Goal: Information Seeking & Learning: Learn about a topic

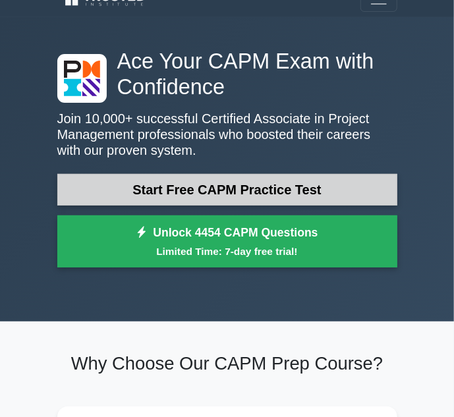
scroll to position [20, 0]
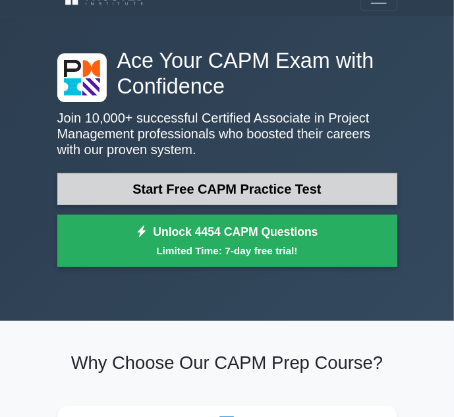
click at [183, 187] on link "Start Free CAPM Practice Test" at bounding box center [227, 189] width 340 height 32
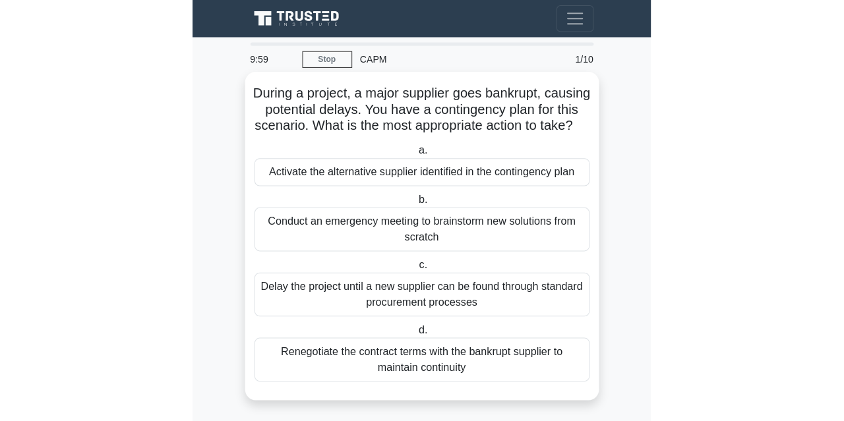
scroll to position [5, 0]
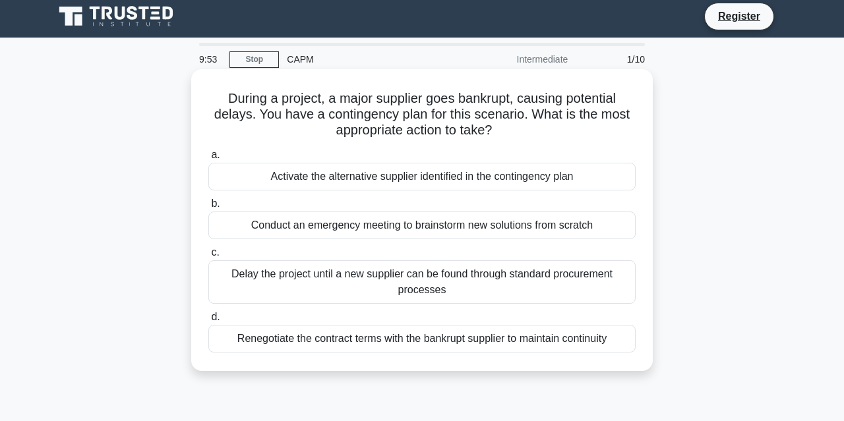
click at [243, 167] on div "Activate the alternative supplier identified in the contingency plan" at bounding box center [421, 177] width 427 height 28
click at [208, 160] on input "a. Activate the alternative supplier identified in the contingency plan" at bounding box center [208, 155] width 0 height 9
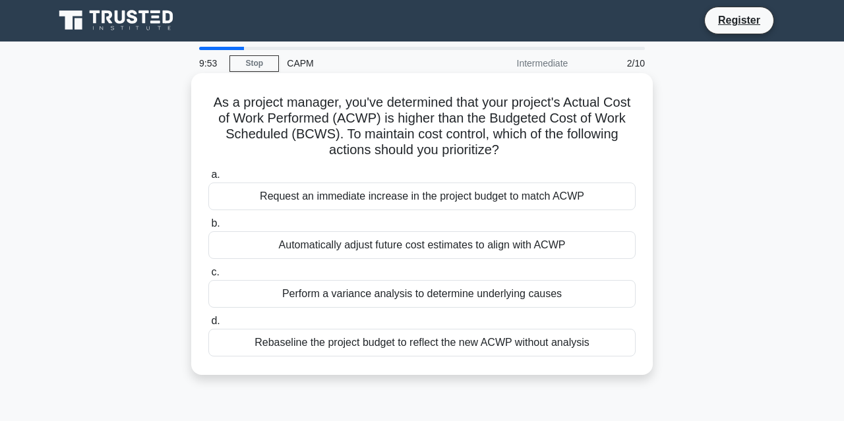
scroll to position [0, 0]
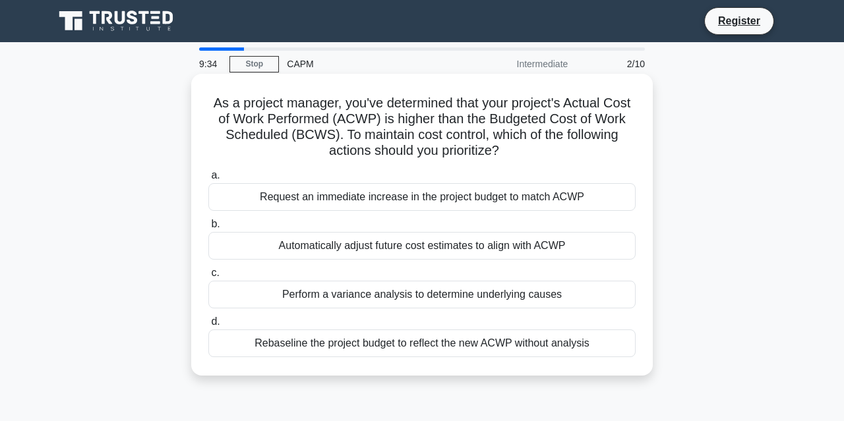
click at [417, 302] on div "Perform a variance analysis to determine underlying causes" at bounding box center [421, 295] width 427 height 28
click at [208, 277] on input "c. Perform a variance analysis to determine underlying causes" at bounding box center [208, 273] width 0 height 9
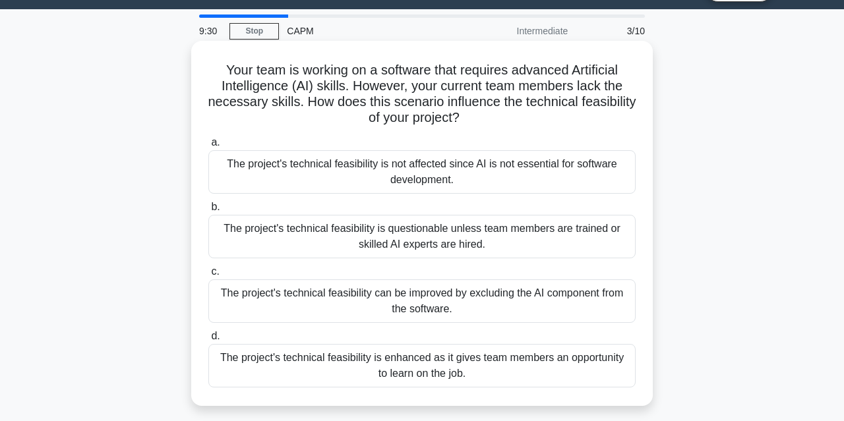
scroll to position [34, 0]
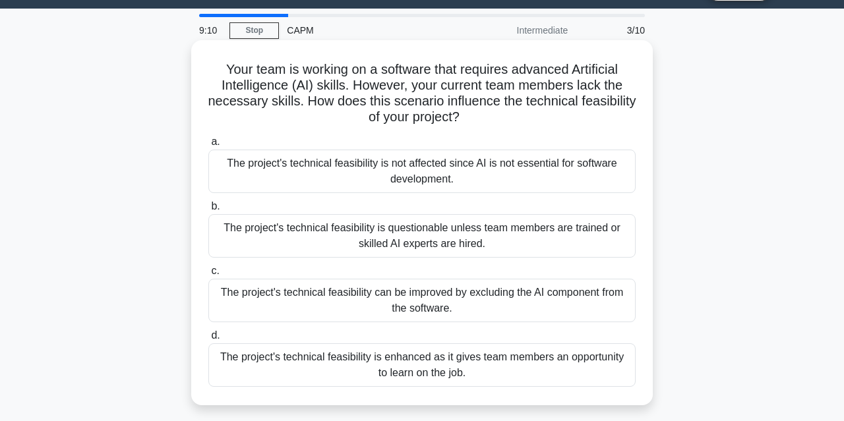
click at [385, 245] on div "The project's technical feasibility is questionable unless team members are tra…" at bounding box center [421, 236] width 427 height 44
click at [208, 211] on input "b. The project's technical feasibility is questionable unless team members are …" at bounding box center [208, 206] width 0 height 9
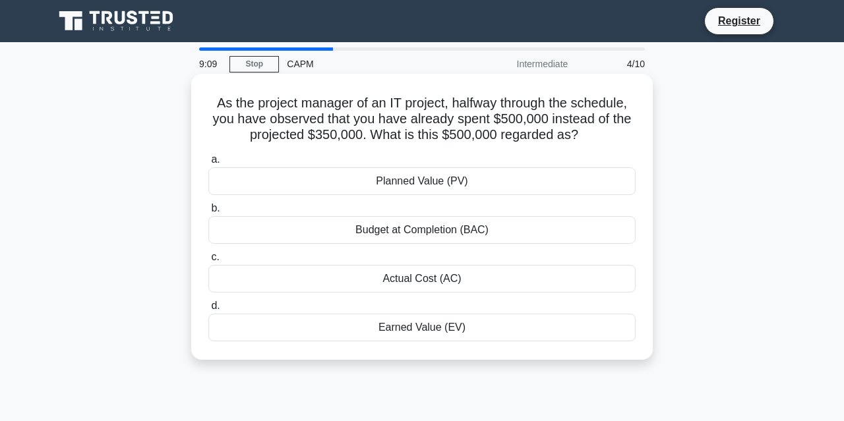
scroll to position [0, 0]
click at [399, 276] on div "Actual Cost (AC)" at bounding box center [421, 279] width 427 height 28
click at [208, 262] on input "c. Actual Cost (AC)" at bounding box center [208, 257] width 0 height 9
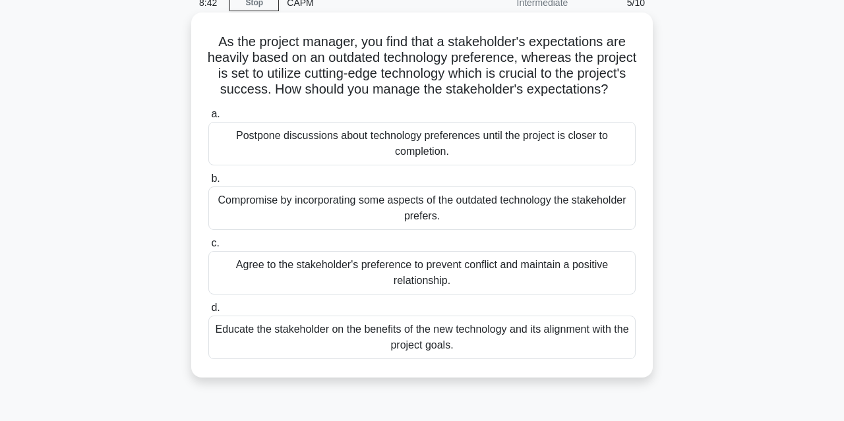
scroll to position [62, 0]
click at [389, 341] on div "Educate the stakeholder on the benefits of the new technology and its alignment…" at bounding box center [421, 337] width 427 height 44
click at [208, 312] on input "d. Educate the stakeholder on the benefits of the new technology and its alignm…" at bounding box center [208, 307] width 0 height 9
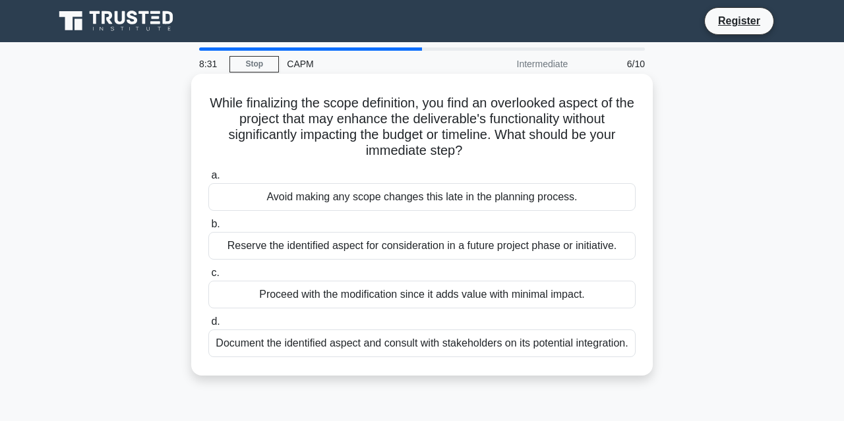
scroll to position [0, 0]
click at [371, 346] on div "Document the identified aspect and consult with stakeholders on its potential i…" at bounding box center [421, 344] width 427 height 28
click at [208, 326] on input "d. Document the identified aspect and consult with stakeholders on its potentia…" at bounding box center [208, 322] width 0 height 9
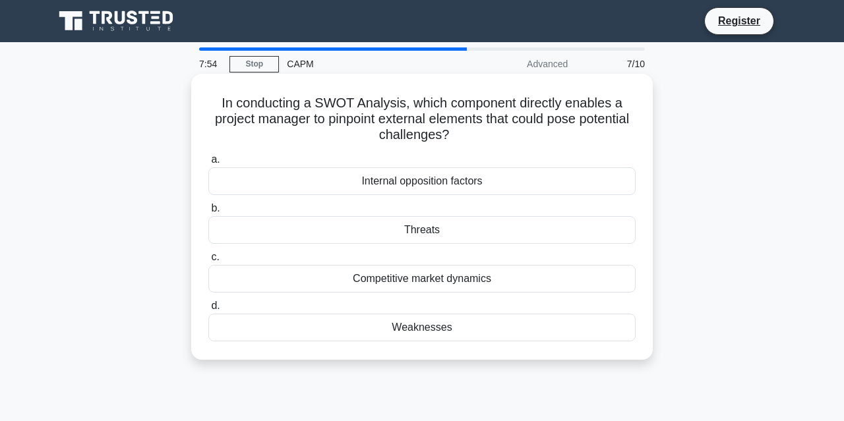
click at [350, 230] on div "Threats" at bounding box center [421, 230] width 427 height 28
click at [208, 213] on input "b. Threats" at bounding box center [208, 208] width 0 height 9
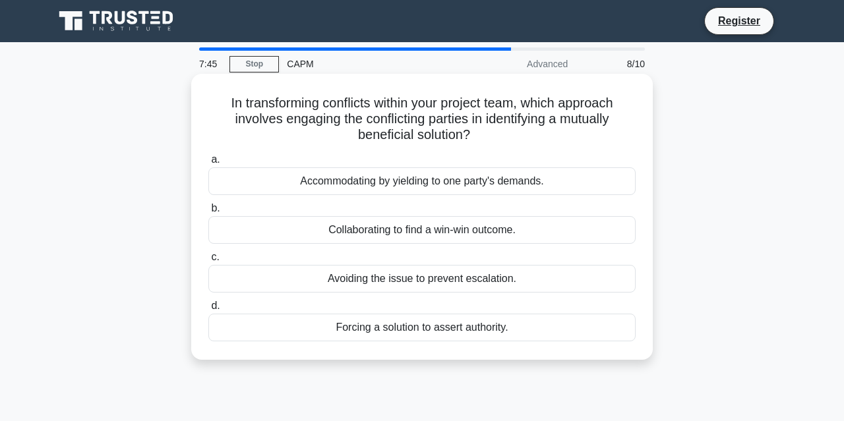
click at [364, 237] on div "Collaborating to find a win-win outcome." at bounding box center [421, 230] width 427 height 28
click at [208, 213] on input "b. Collaborating to find a win-win outcome." at bounding box center [208, 208] width 0 height 9
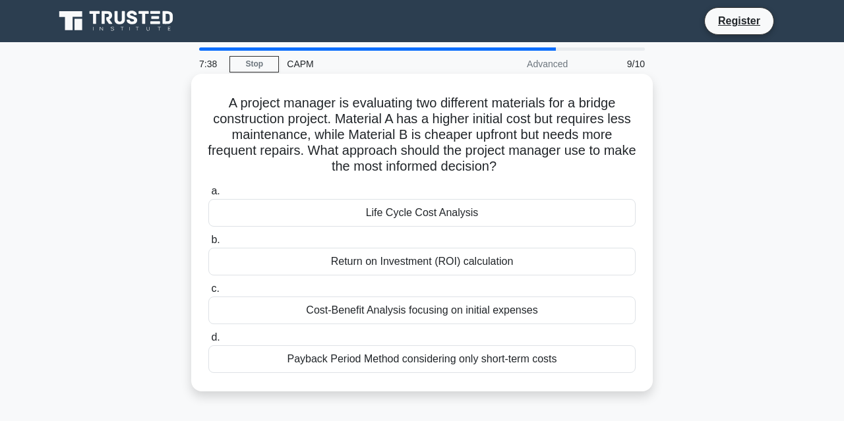
click at [378, 260] on div "Return on Investment (ROI) calculation" at bounding box center [421, 262] width 427 height 28
click at [208, 245] on input "b. Return on Investment (ROI) calculation" at bounding box center [208, 240] width 0 height 9
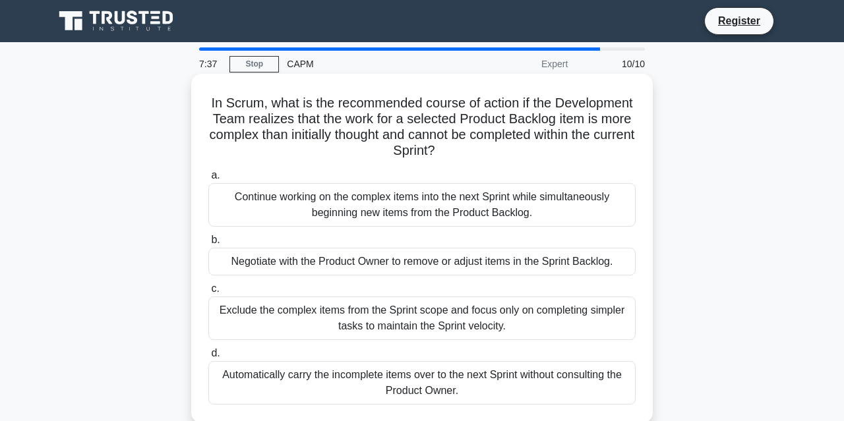
click at [383, 311] on div "Exclude the complex items from the Sprint scope and focus only on completing si…" at bounding box center [421, 319] width 427 height 44
click at [208, 293] on input "c. Exclude the complex items from the Sprint scope and focus only on completing…" at bounding box center [208, 289] width 0 height 9
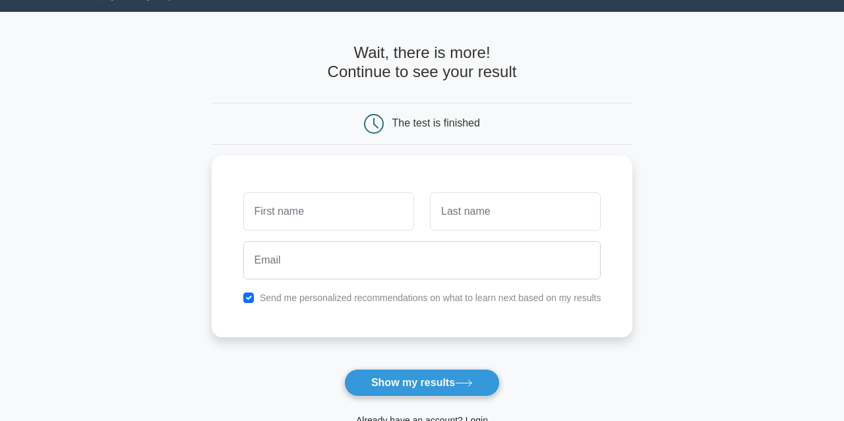
scroll to position [31, 0]
